Goal: Information Seeking & Learning: Learn about a topic

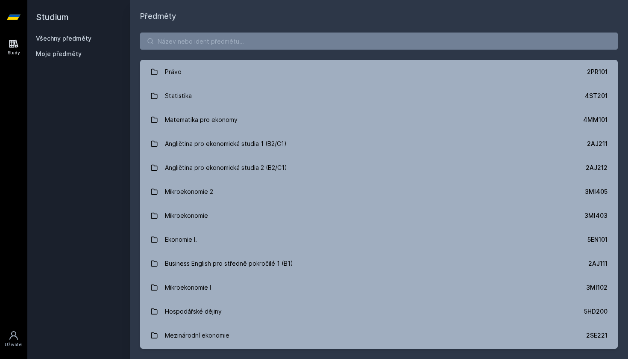
click at [412, 53] on div "Právo 2PR101 Statistika 4ST201 Matematika pro ekonomy 4MM101 Angličtina pro eko…" at bounding box center [379, 190] width 498 height 336
click at [418, 42] on input "search" at bounding box center [379, 40] width 478 height 17
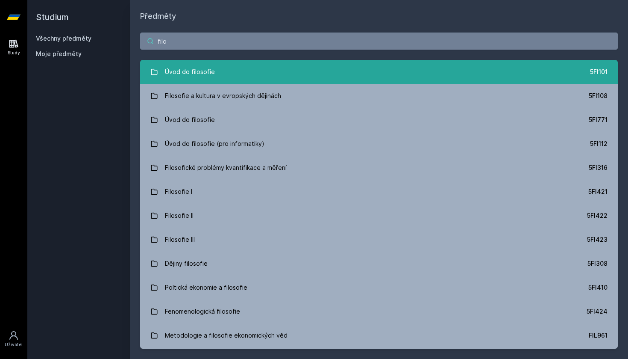
type input "filo"
click at [389, 68] on link "Úvod do filosofie 5FI101" at bounding box center [379, 72] width 478 height 24
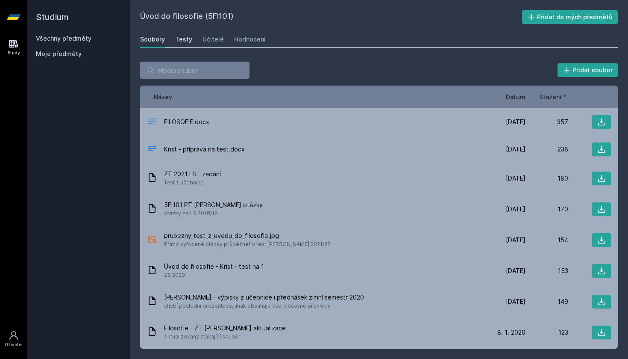
click at [181, 42] on div "Testy" at bounding box center [183, 39] width 17 height 9
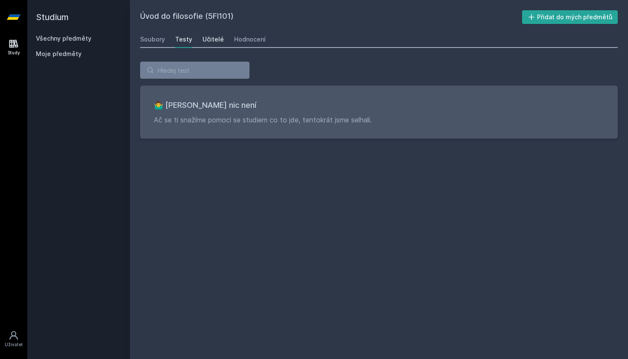
click at [216, 38] on div "Učitelé" at bounding box center [213, 39] width 21 height 9
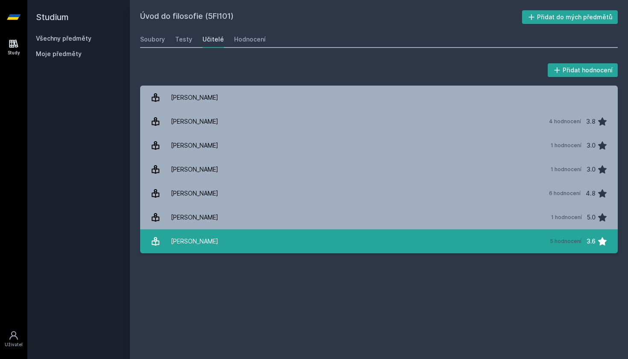
click at [222, 239] on link "[PERSON_NAME] 5 hodnocení 3.6" at bounding box center [379, 241] width 478 height 24
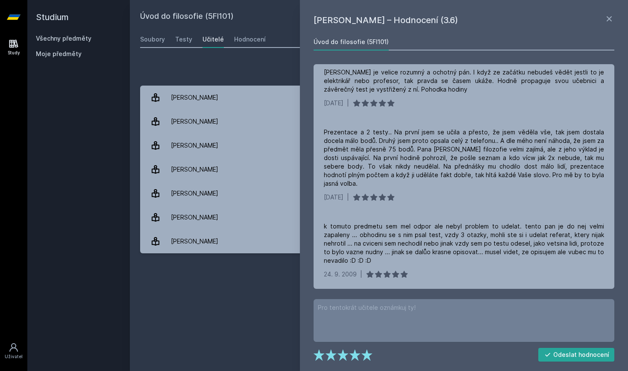
scroll to position [66, 0]
